Goal: Information Seeking & Learning: Learn about a topic

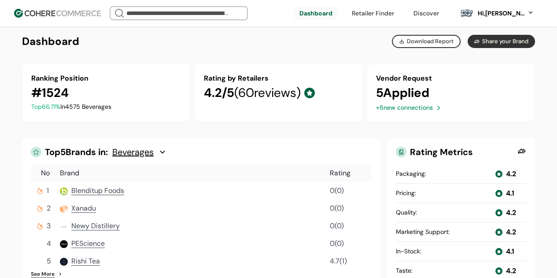
scroll to position [44, 0]
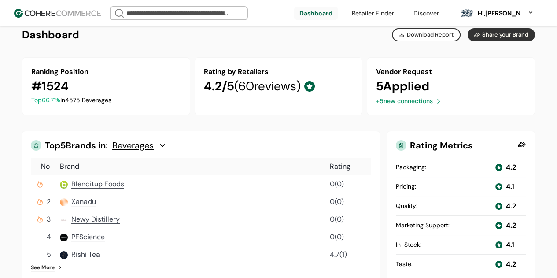
click at [153, 148] on span "Beverages" at bounding box center [132, 145] width 41 height 11
click at [155, 181] on span "Other Beverages" at bounding box center [146, 181] width 48 height 9
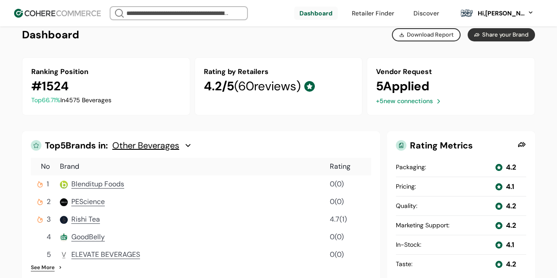
click at [266, 88] on span "( 60 reviews)" at bounding box center [267, 86] width 67 height 16
click at [312, 88] on div at bounding box center [309, 86] width 11 height 18
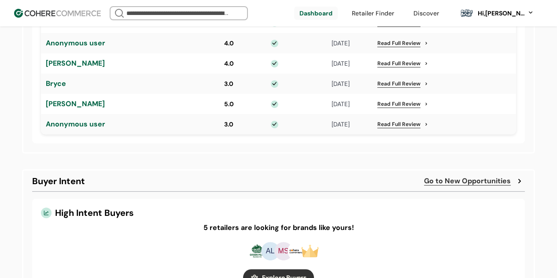
scroll to position [650, 0]
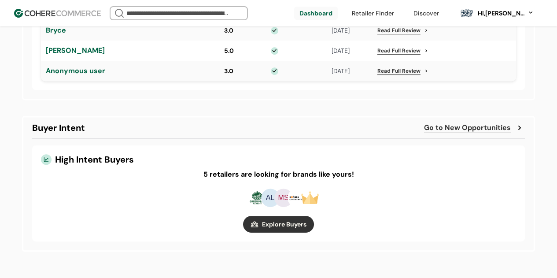
click at [269, 225] on link "button" at bounding box center [278, 224] width 71 height 17
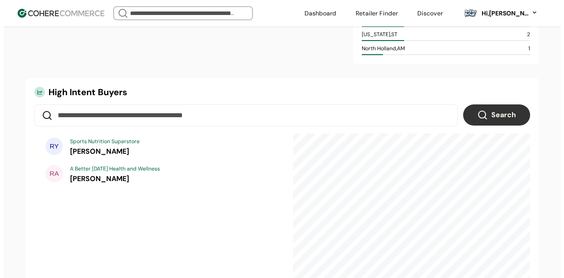
scroll to position [220, 0]
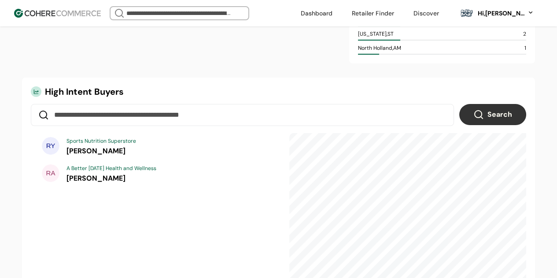
click at [138, 183] on div "RA A Better [DATE] Health and Wellness [PERSON_NAME]" at bounding box center [156, 173] width 237 height 25
